Goal: Information Seeking & Learning: Learn about a topic

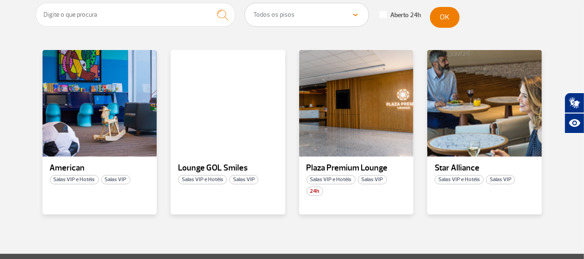
scroll to position [185, 0]
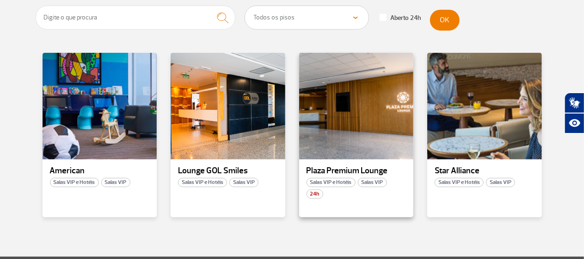
click at [349, 171] on p "Plaza Premium Lounge" at bounding box center [357, 170] width 100 height 9
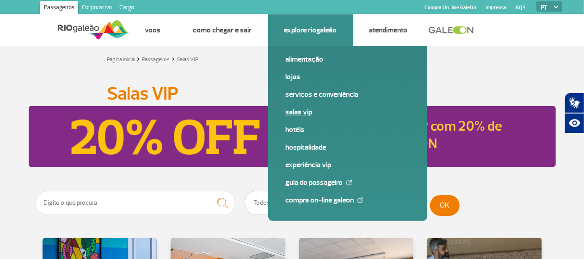
click at [304, 110] on link "Salas VIP" at bounding box center [348, 112] width 124 height 10
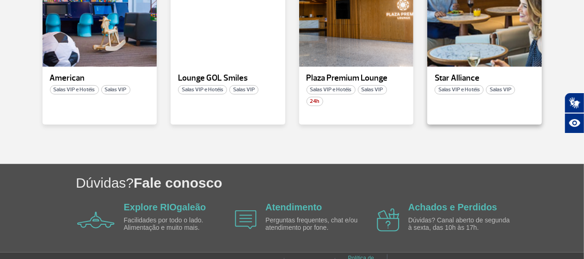
scroll to position [231, 0]
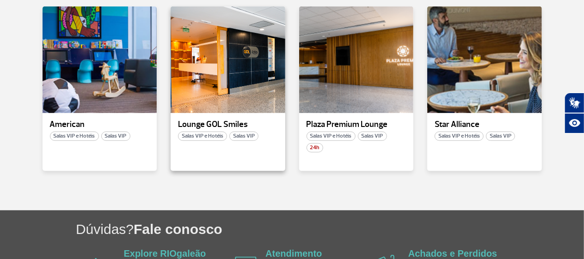
click at [205, 131] on span "Salas VIP e Hotéis" at bounding box center [202, 135] width 49 height 9
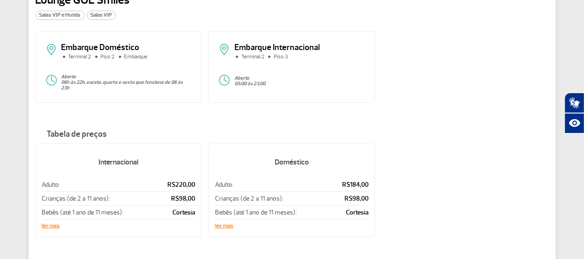
scroll to position [93, 0]
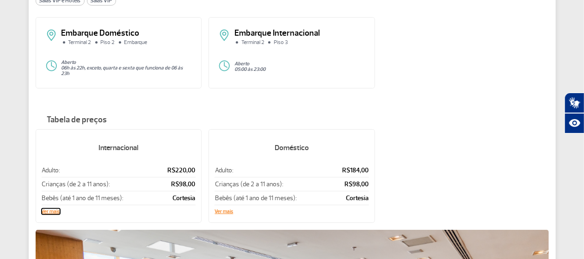
click at [47, 209] on button "Ver mais" at bounding box center [51, 212] width 19 height 6
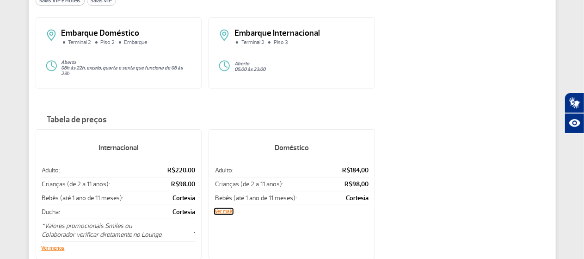
click at [226, 209] on button "Ver mais" at bounding box center [224, 212] width 19 height 6
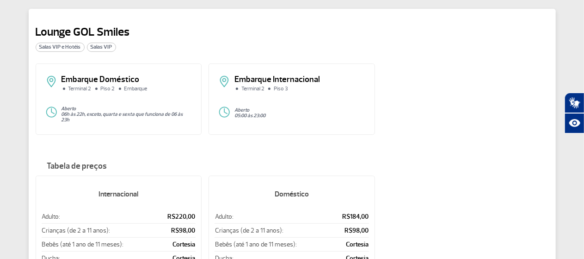
scroll to position [0, 0]
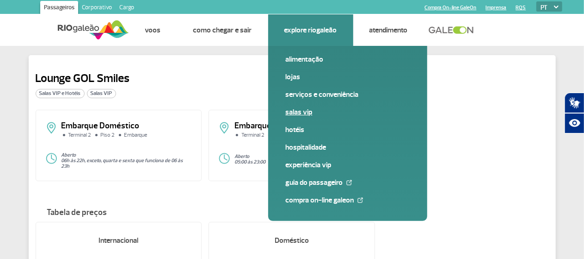
click at [302, 111] on link "Salas VIP" at bounding box center [348, 112] width 124 height 10
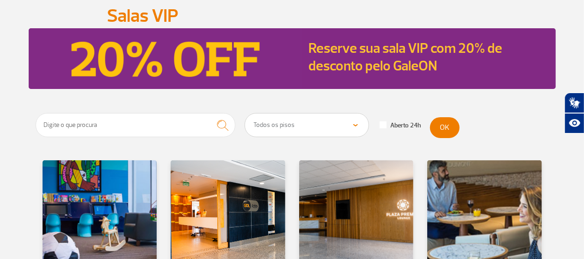
scroll to position [93, 0]
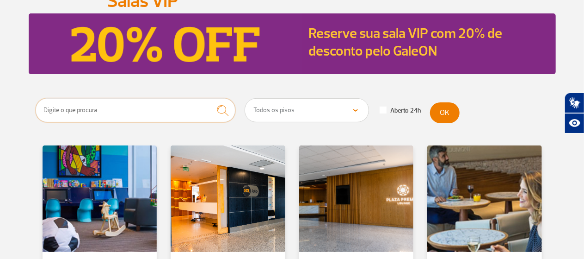
click at [149, 109] on input "text" at bounding box center [136, 110] width 200 height 24
click at [210, 98] on button "submit" at bounding box center [222, 110] width 25 height 25
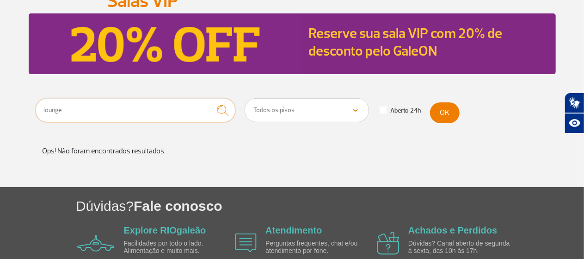
type input "lounge"
click at [210, 98] on button "submit" at bounding box center [222, 110] width 25 height 25
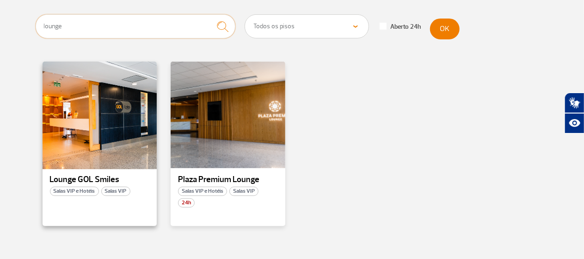
scroll to position [185, 0]
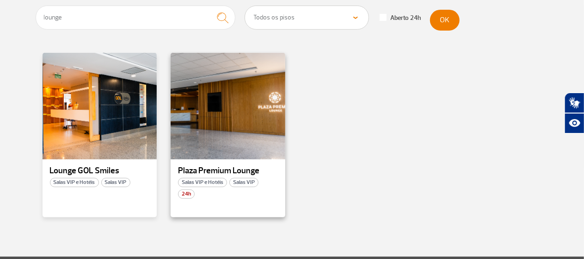
click at [211, 169] on p "Plaza Premium Lounge" at bounding box center [228, 170] width 100 height 9
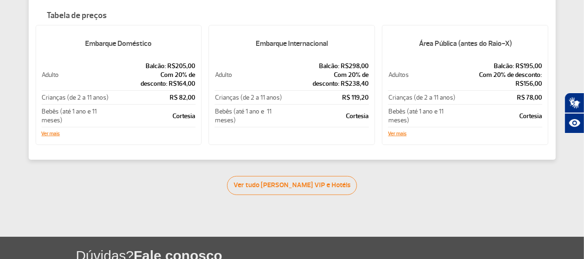
scroll to position [231, 0]
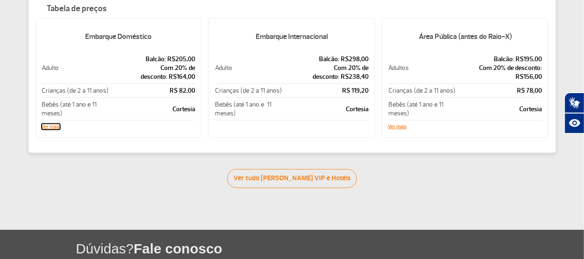
click at [55, 128] on button "Ver mais" at bounding box center [51, 127] width 19 height 6
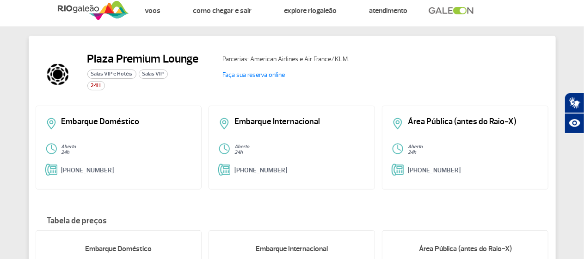
scroll to position [0, 0]
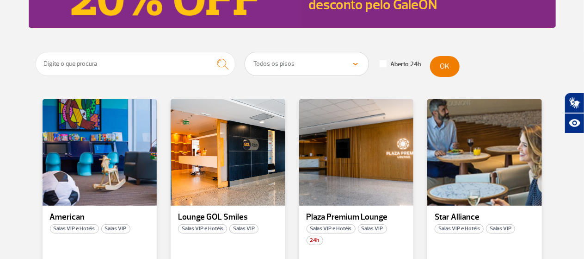
scroll to position [185, 0]
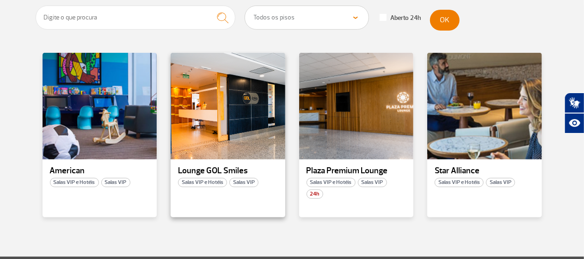
click at [223, 167] on p "Lounge GOL Smiles" at bounding box center [228, 170] width 100 height 9
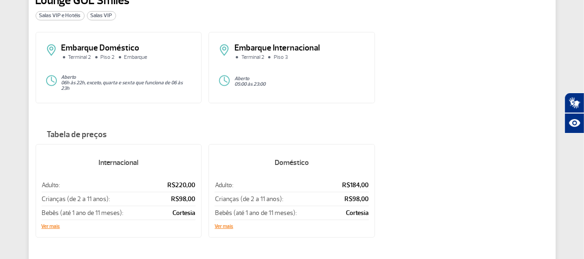
scroll to position [93, 0]
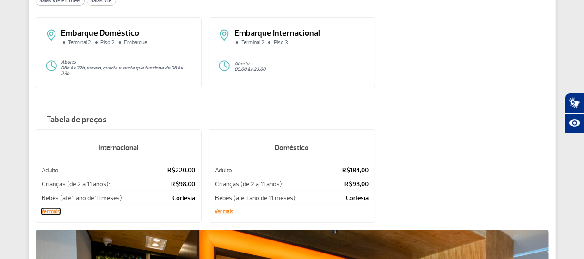
click at [49, 209] on button "Ver mais" at bounding box center [51, 212] width 19 height 6
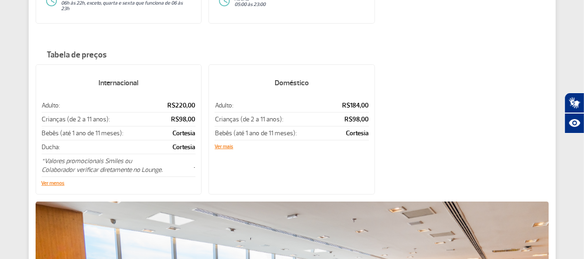
scroll to position [185, 0]
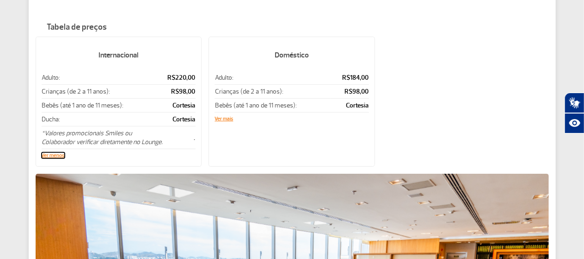
click at [56, 153] on button "Ver menos" at bounding box center [53, 156] width 23 height 6
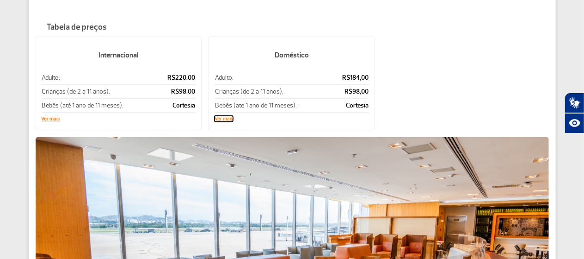
click at [231, 116] on button "Ver mais" at bounding box center [224, 119] width 19 height 6
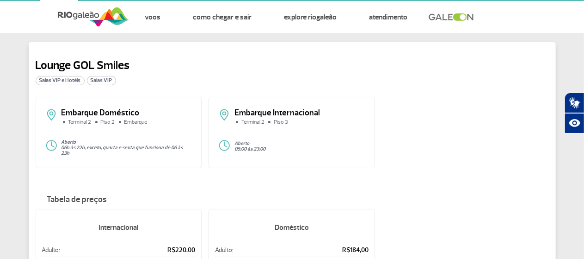
scroll to position [0, 0]
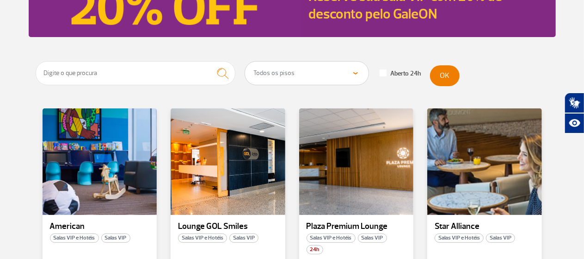
scroll to position [139, 0]
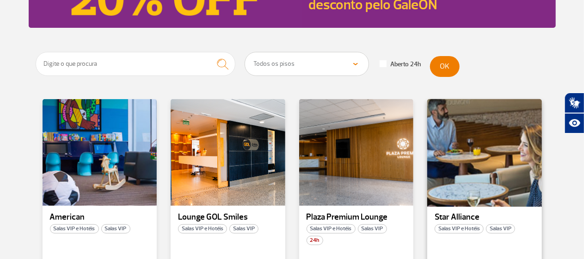
click at [489, 192] on div at bounding box center [485, 152] width 117 height 109
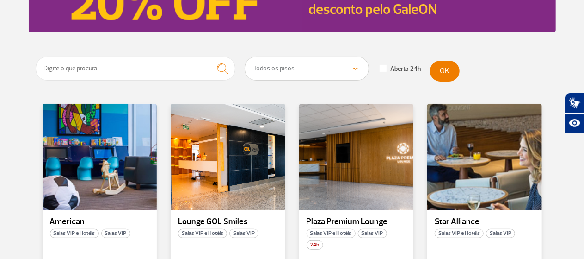
scroll to position [185, 0]
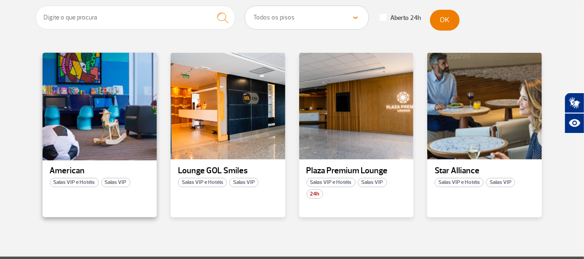
click at [90, 153] on div at bounding box center [99, 106] width 117 height 109
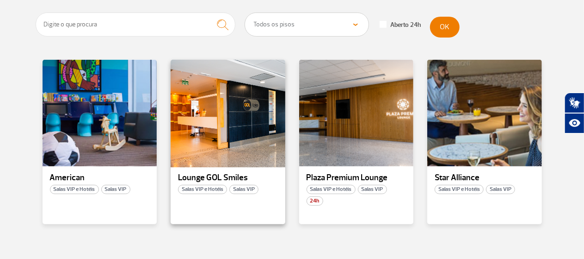
scroll to position [185, 0]
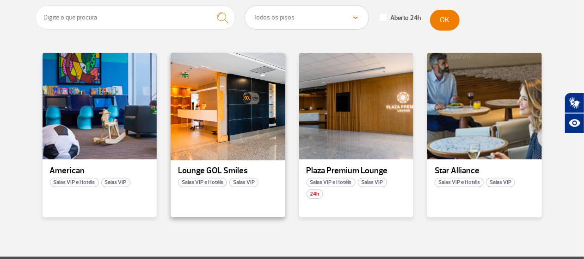
click at [239, 140] on div at bounding box center [228, 106] width 117 height 109
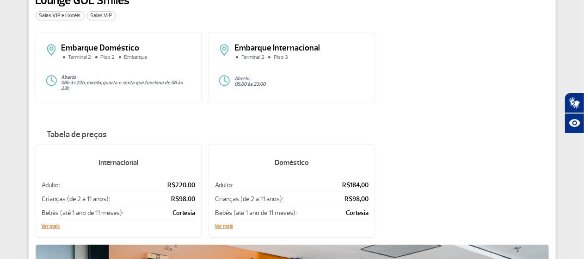
scroll to position [93, 0]
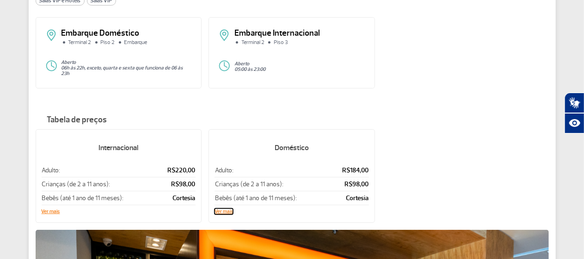
click at [225, 209] on button "Ver mais" at bounding box center [224, 212] width 19 height 6
